Goal: Find specific page/section: Find specific page/section

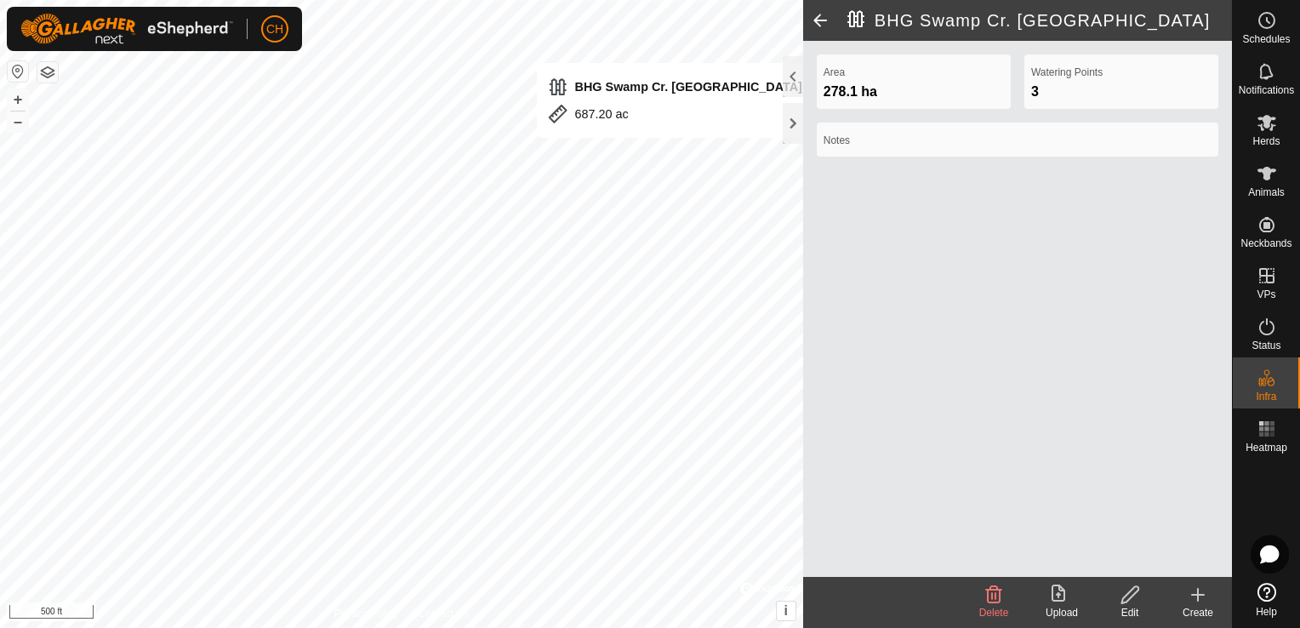
click at [885, 90] on div "278.1 ha" at bounding box center [913, 92] width 180 height 20
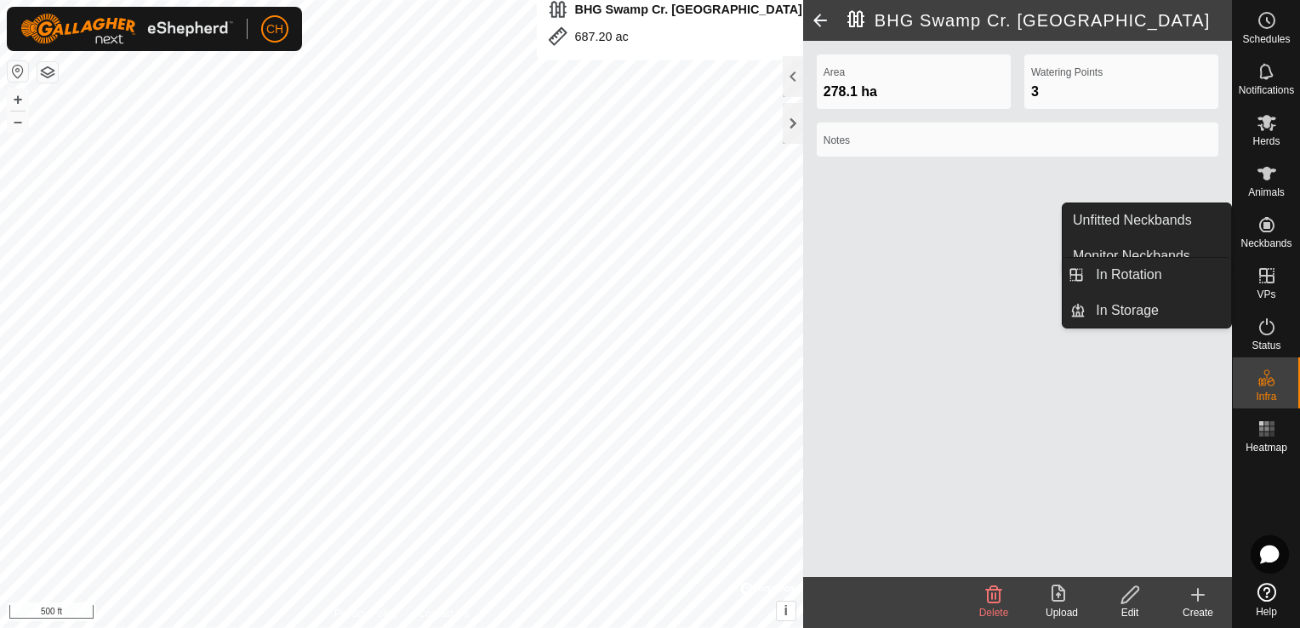
click at [1265, 276] on icon at bounding box center [1266, 275] width 20 height 20
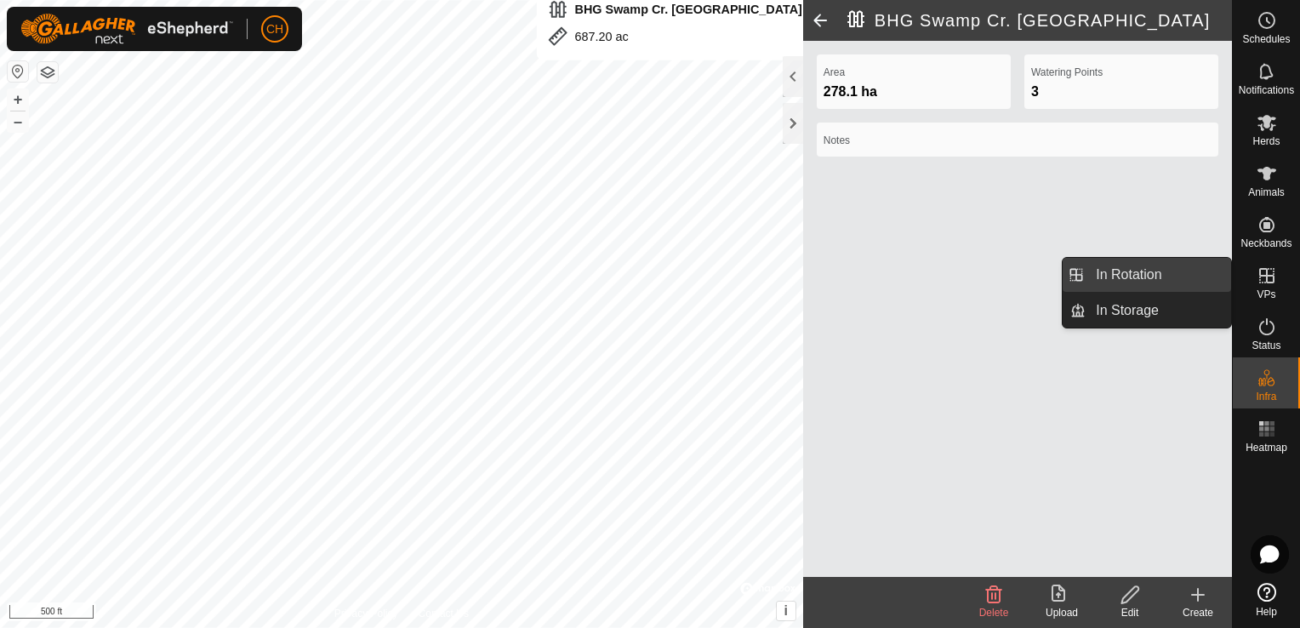
click at [1187, 273] on link "In Rotation" at bounding box center [1157, 275] width 145 height 34
